Goal: Navigation & Orientation: Find specific page/section

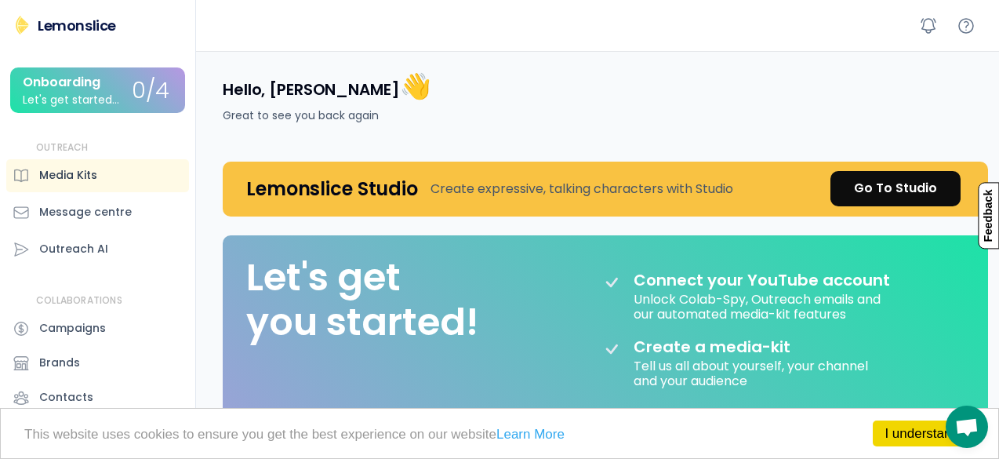
click at [119, 183] on div "Media Kits" at bounding box center [97, 175] width 183 height 33
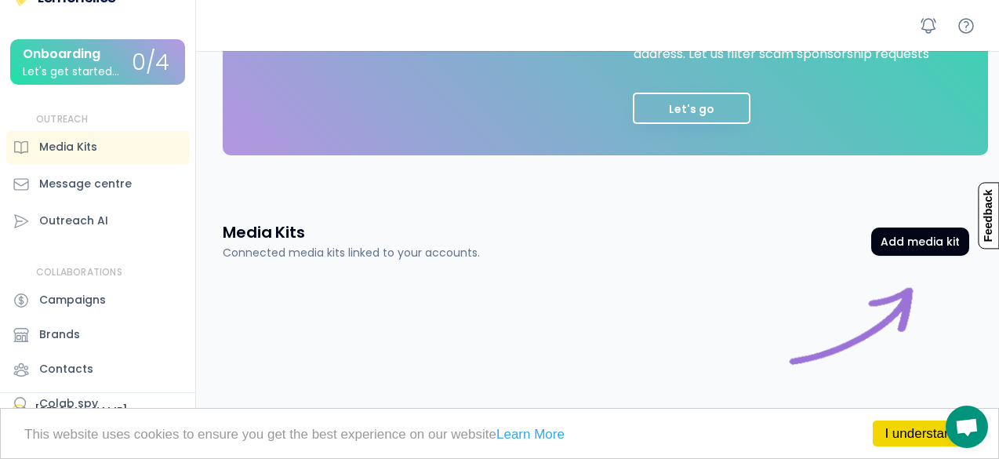
scroll to position [533, 0]
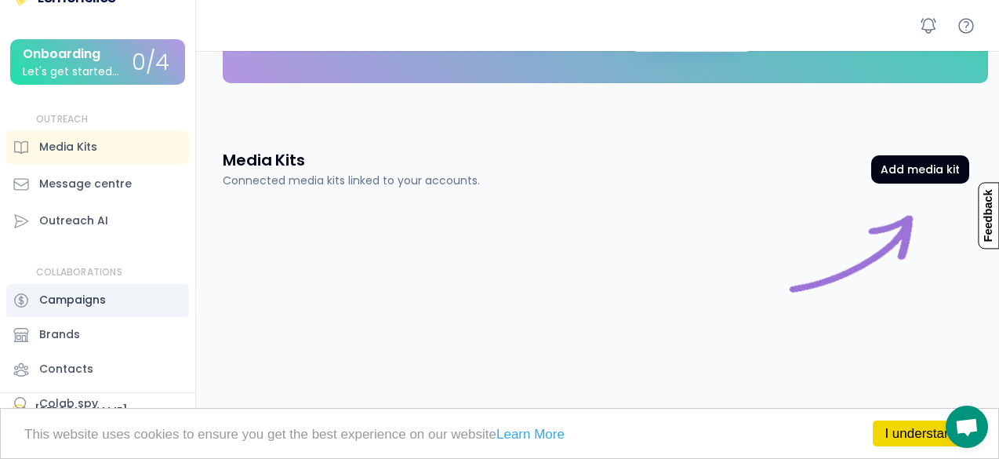
click at [107, 307] on div "Campaigns" at bounding box center [97, 300] width 183 height 33
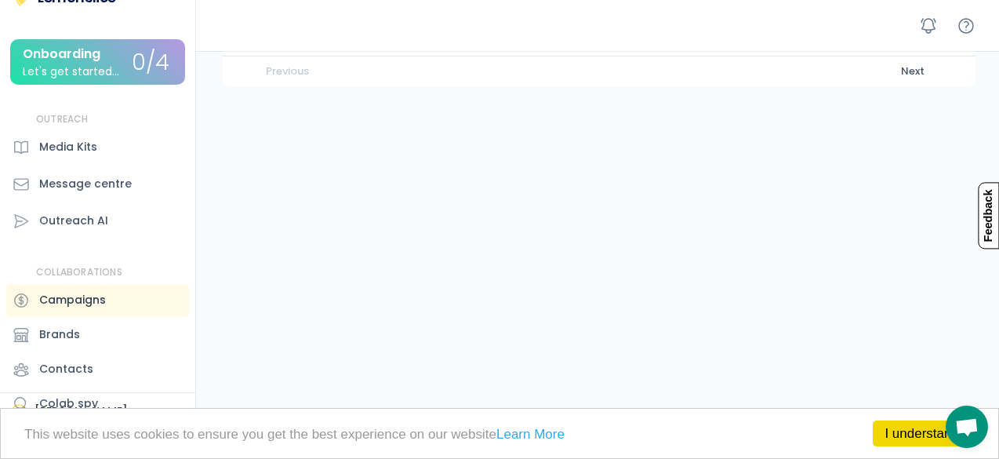
scroll to position [193, 0]
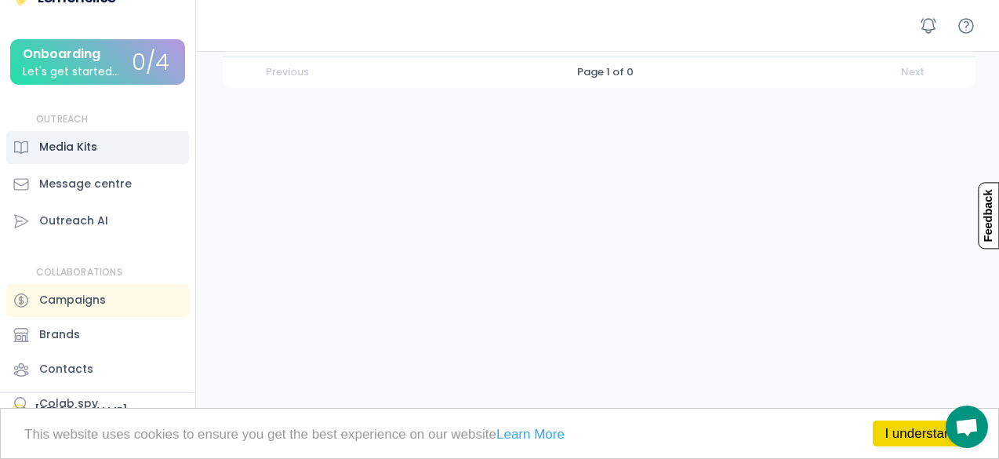
click at [118, 156] on div "Media Kits" at bounding box center [97, 147] width 183 height 33
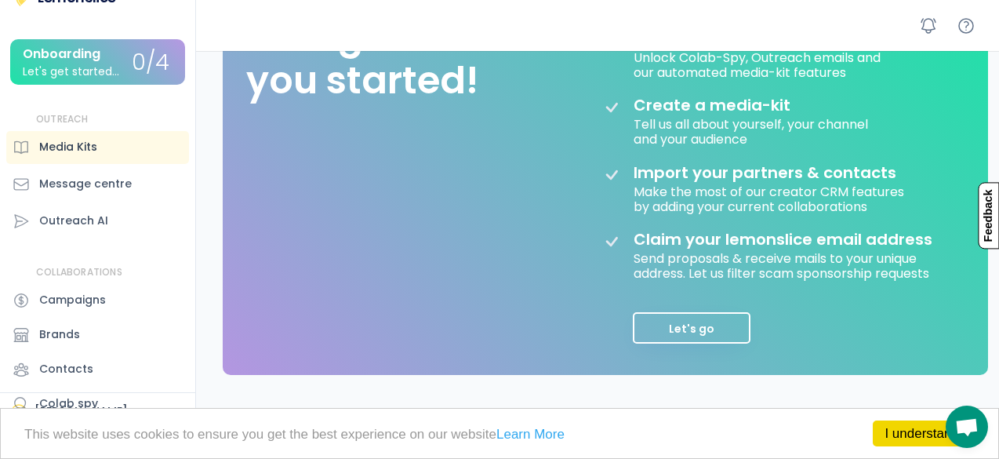
scroll to position [533, 0]
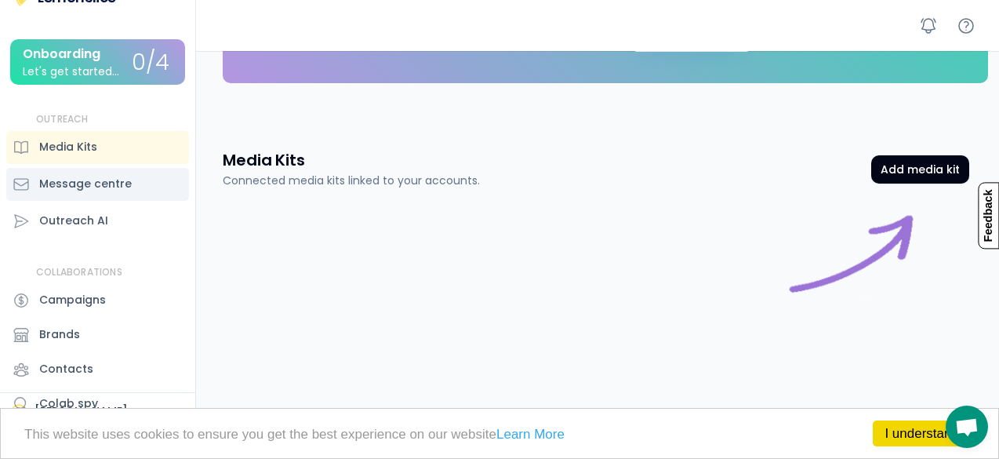
click at [118, 174] on div "Message centre" at bounding box center [97, 184] width 183 height 33
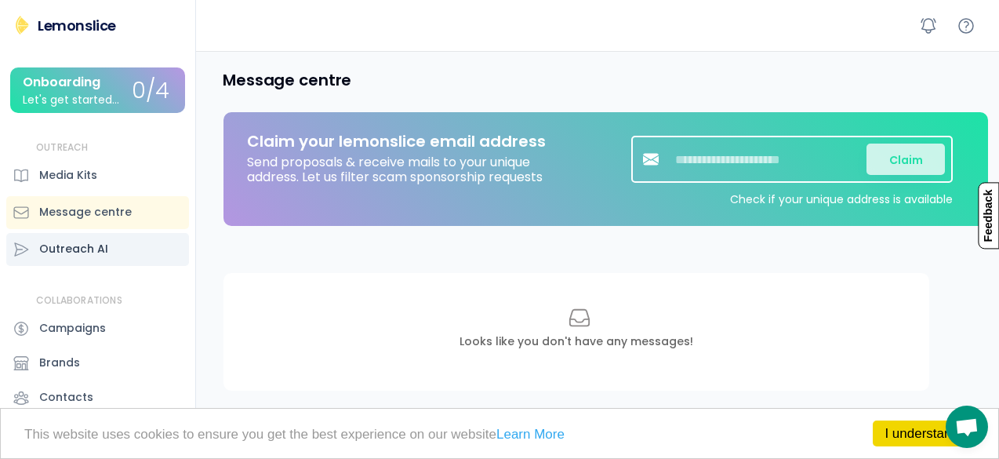
click at [97, 255] on div "Outreach AI" at bounding box center [73, 249] width 69 height 16
